Goal: Information Seeking & Learning: Learn about a topic

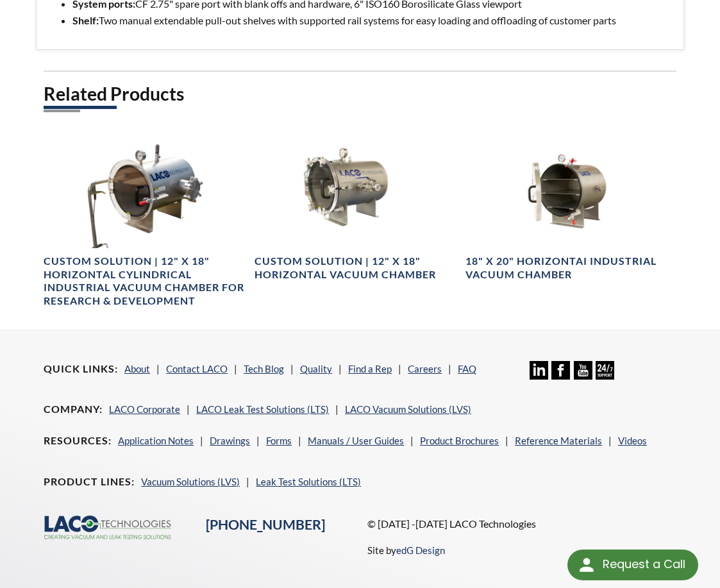
scroll to position [729, 0]
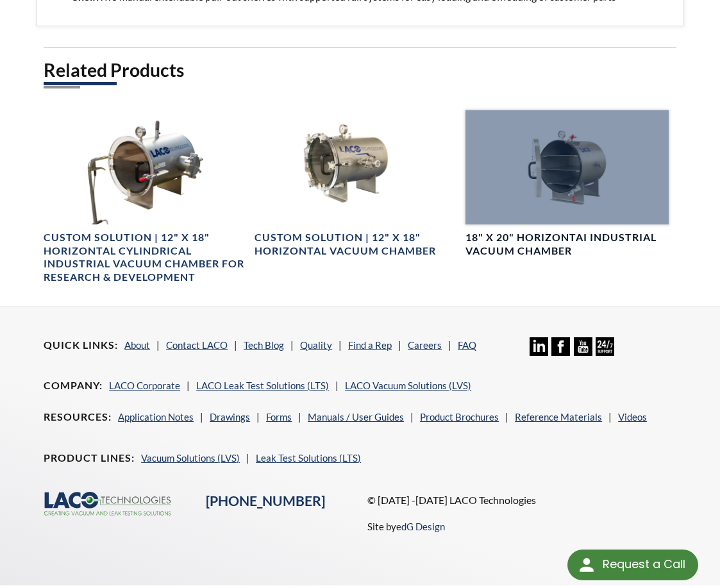
click at [518, 231] on h4 "18" X 20" HorizontaI Industrial Vacuum Chamber" at bounding box center [566, 244] width 203 height 27
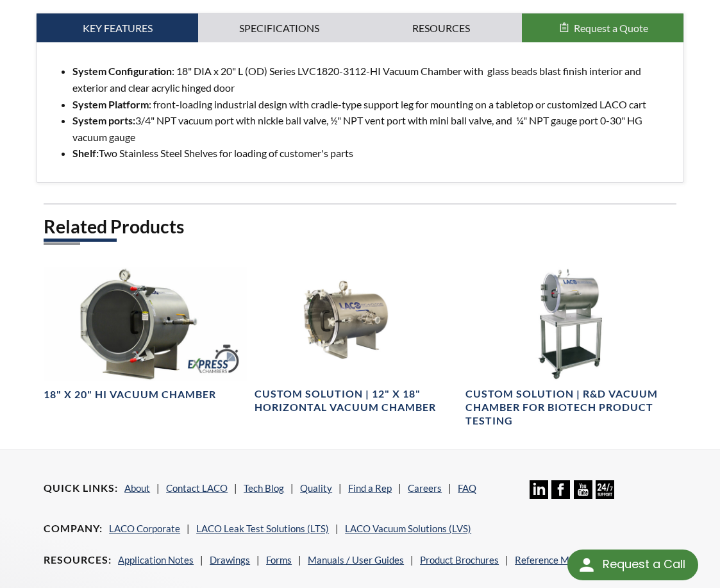
scroll to position [385, 0]
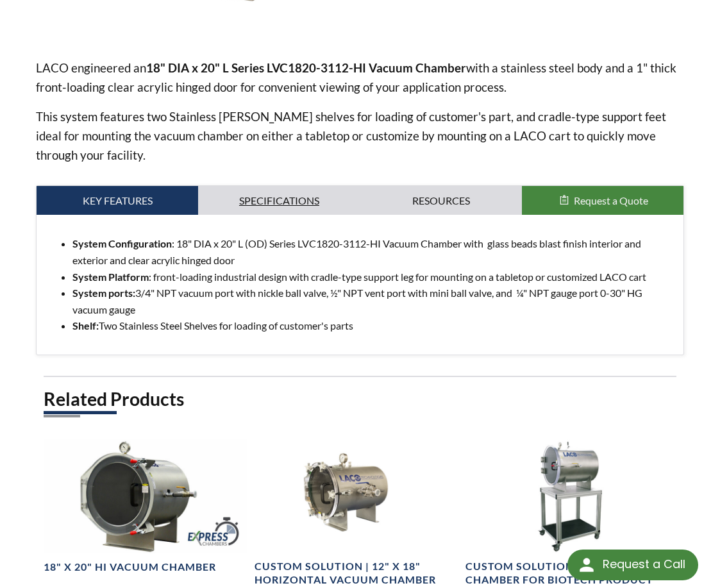
click at [282, 196] on link "Specifications" at bounding box center [279, 200] width 162 height 29
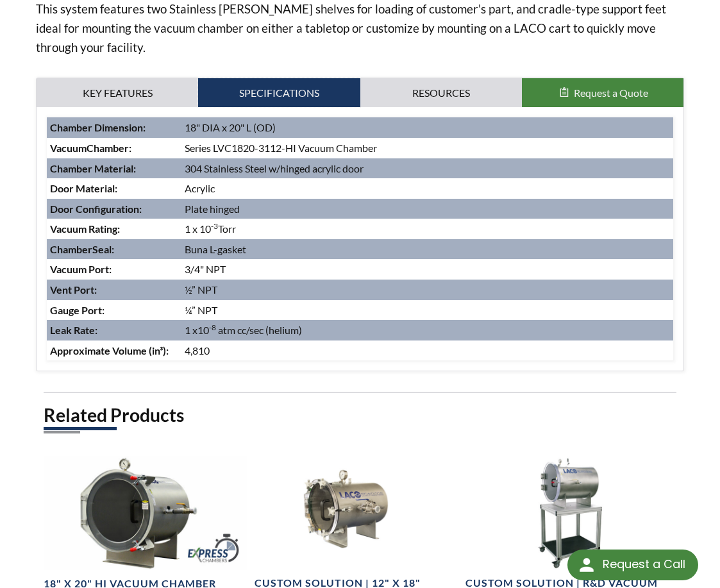
scroll to position [705, 0]
